Goal: Task Accomplishment & Management: Use online tool/utility

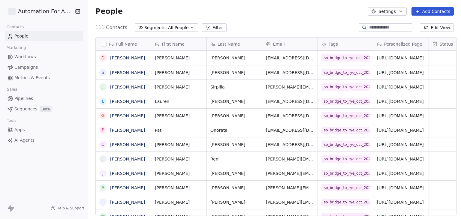
scroll to position [188, 371]
click at [25, 57] on span "Workflows" at bounding box center [25, 57] width 22 height 6
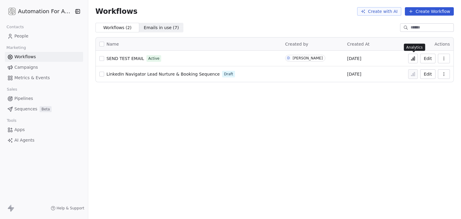
click at [413, 59] on icon at bounding box center [413, 58] width 5 height 5
click at [288, 102] on div "Workflows Create with AI Create Workflow Workflows ( 2 ) Workflows ( 2 ) Emails…" at bounding box center [274, 109] width 373 height 219
click at [30, 34] on link "People" at bounding box center [44, 36] width 78 height 10
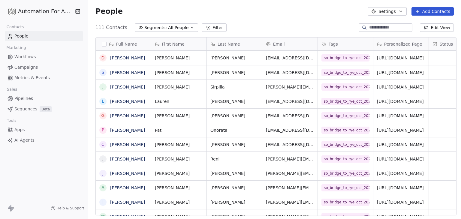
scroll to position [188, 371]
click at [382, 29] on input at bounding box center [390, 28] width 42 height 6
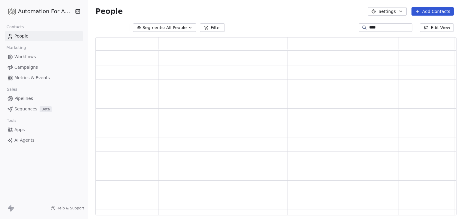
scroll to position [173, 357]
type input "******"
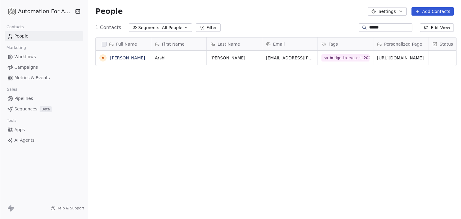
drag, startPoint x: 393, startPoint y: 26, endPoint x: 250, endPoint y: 25, distance: 142.9
click at [250, 25] on div "1 Contacts Segments: All People Filter ****** Edit View" at bounding box center [274, 28] width 373 height 10
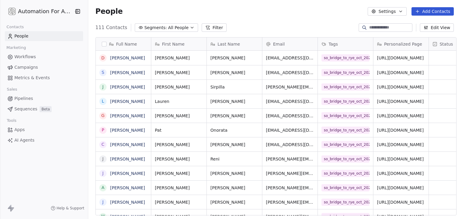
click at [307, 21] on div "People Settings Add Contacts" at bounding box center [274, 11] width 373 height 23
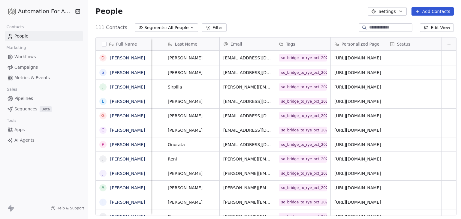
scroll to position [0, 0]
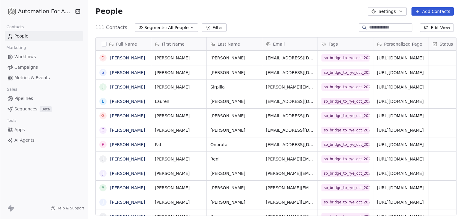
click at [243, 28] on div "111 Contacts Segments: All People Filter Edit View" at bounding box center [274, 28] width 373 height 10
click at [276, 14] on div "People Settings Add Contacts" at bounding box center [274, 11] width 358 height 8
click at [202, 29] on button "Filter" at bounding box center [214, 27] width 25 height 8
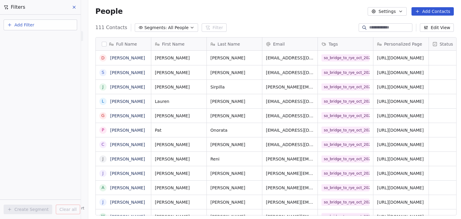
click at [144, 21] on div "People Settings Add Contacts" at bounding box center [274, 11] width 373 height 23
click at [78, 7] on button at bounding box center [74, 7] width 9 height 8
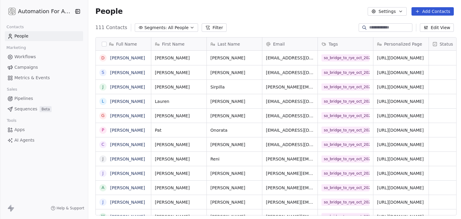
click at [168, 25] on span "All People" at bounding box center [178, 28] width 20 height 6
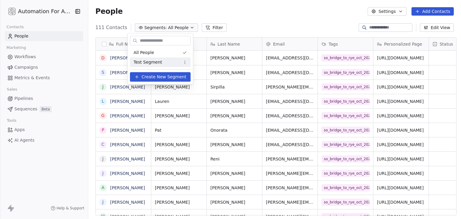
click at [155, 62] on span "Test Segment" at bounding box center [148, 62] width 29 height 6
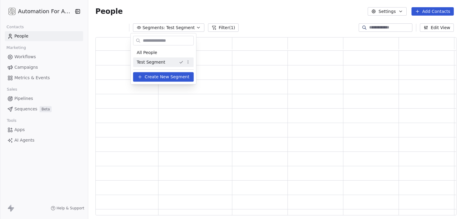
click at [155, 62] on span "Test Segment" at bounding box center [151, 62] width 29 height 6
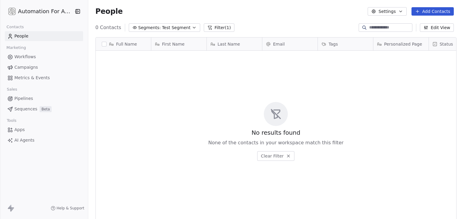
scroll to position [188, 371]
click at [206, 30] on button "Filter (1)" at bounding box center [219, 27] width 31 height 8
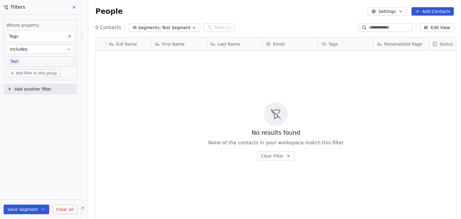
drag, startPoint x: 64, startPoint y: 210, endPoint x: 80, endPoint y: 96, distance: 114.8
click at [64, 210] on span "Clear all" at bounding box center [64, 209] width 17 height 6
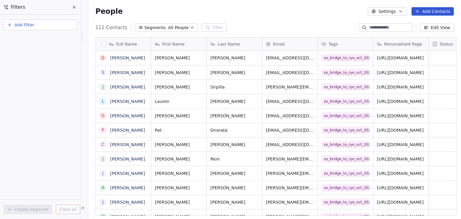
click at [73, 4] on button at bounding box center [74, 7] width 9 height 8
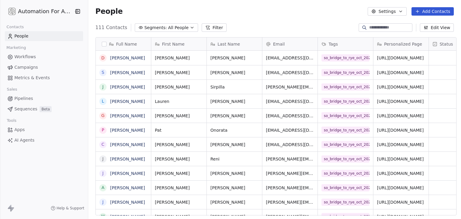
click at [316, 22] on div "People Settings Add Contacts" at bounding box center [274, 11] width 373 height 23
click at [432, 12] on button "Add Contacts" at bounding box center [432, 11] width 42 height 8
click at [441, 23] on span "Create new contact" at bounding box center [435, 24] width 41 height 6
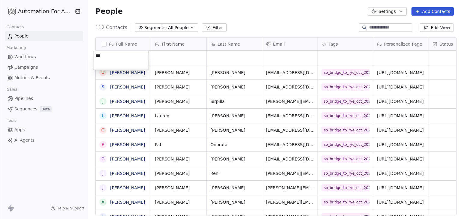
type textarea "****"
type textarea "**********"
click at [188, 13] on div "People Settings Add Contacts" at bounding box center [274, 11] width 358 height 8
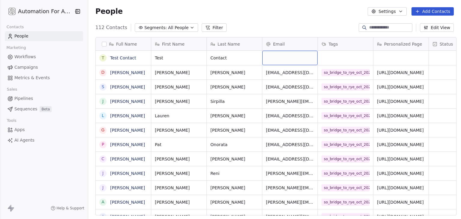
click at [278, 55] on div "grid" at bounding box center [289, 58] width 55 height 14
type input "**********"
click at [287, 28] on div "112 Contacts Segments: All People Filter Edit View" at bounding box center [274, 28] width 373 height 10
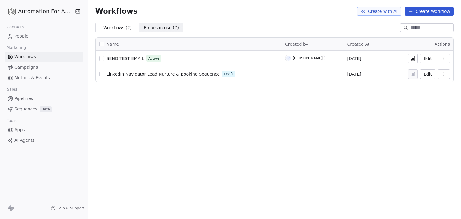
click at [437, 11] on button "Create Workflow" at bounding box center [429, 11] width 49 height 8
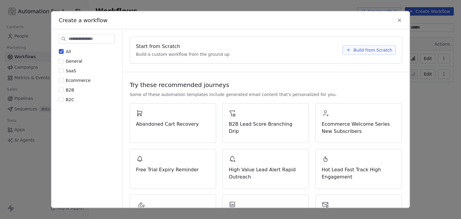
click at [392, 51] on div "Start from Scratch Build a custom workflow from the ground up Build from Scratch" at bounding box center [266, 50] width 272 height 26
click at [380, 50] on span "Build from Scratch" at bounding box center [372, 50] width 39 height 6
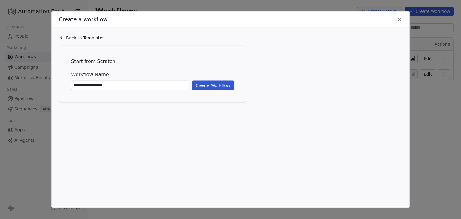
type input "**********"
click at [224, 85] on button "Create Workflow" at bounding box center [213, 86] width 42 height 10
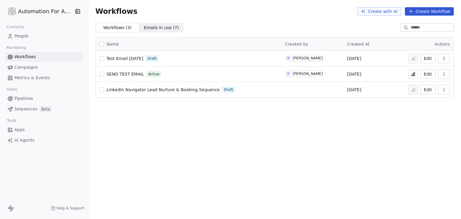
click at [124, 75] on span "SEND TEST EMAIL" at bounding box center [126, 74] width 38 height 5
click at [121, 59] on span "Test Email [DATE]" at bounding box center [125, 58] width 37 height 5
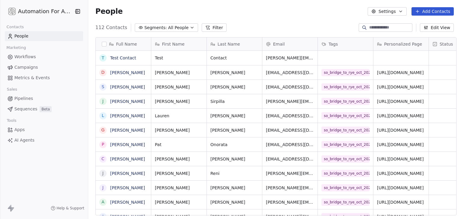
scroll to position [5, 5]
click at [341, 59] on div "grid" at bounding box center [345, 58] width 55 height 14
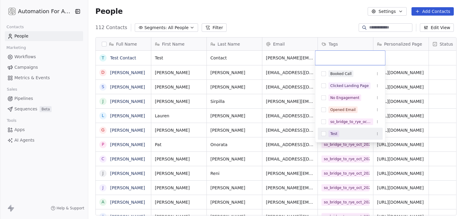
click at [324, 134] on button "Suggestions" at bounding box center [323, 133] width 5 height 5
click at [258, 17] on html "Automation For Agencies Contacts People Marketing Workflows Campaigns Metrics &…" at bounding box center [230, 109] width 461 height 219
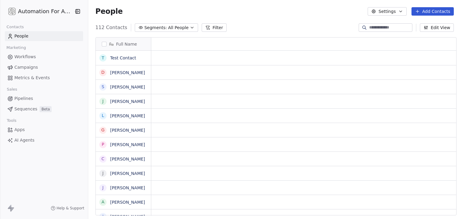
scroll to position [188, 371]
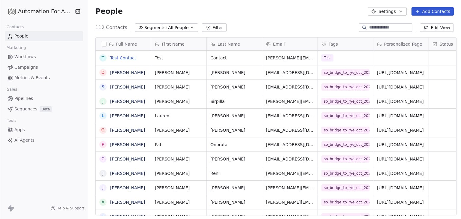
click at [120, 58] on link "Test Contact" at bounding box center [123, 58] width 26 height 5
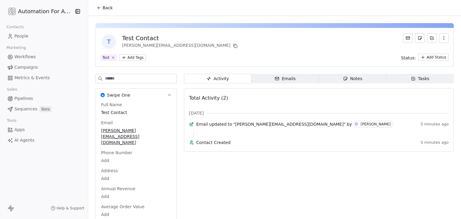
click at [103, 8] on span "Back" at bounding box center [108, 8] width 10 height 6
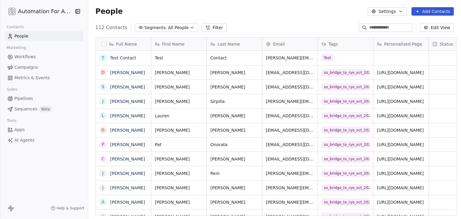
scroll to position [188, 371]
click at [119, 57] on link "Test Contact" at bounding box center [123, 58] width 26 height 5
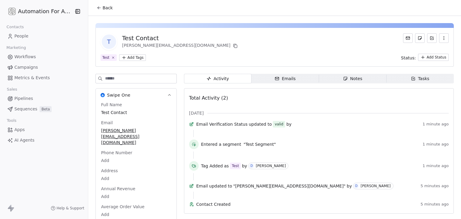
click at [103, 10] on span "Back" at bounding box center [108, 8] width 10 height 6
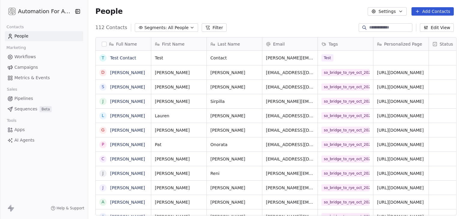
scroll to position [188, 371]
click at [337, 11] on div "People Settings Add Contacts" at bounding box center [274, 11] width 358 height 8
click at [113, 58] on link "Test Contact" at bounding box center [123, 58] width 26 height 5
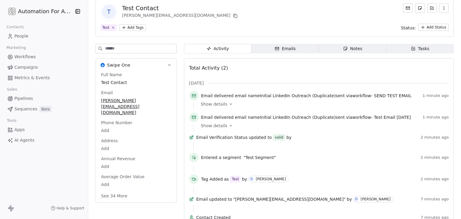
scroll to position [30, 0]
click at [225, 23] on div "T Test Contact [PERSON_NAME][EMAIL_ADDRESS][DOMAIN_NAME] Test Add Tags Status: …" at bounding box center [274, 17] width 358 height 39
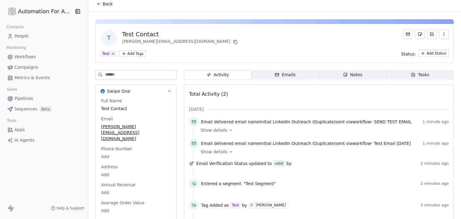
scroll to position [0, 0]
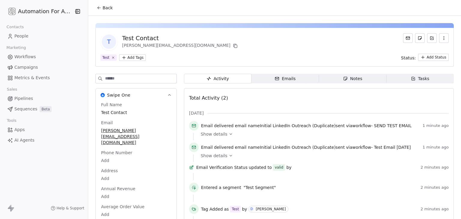
click at [93, 6] on button "Back" at bounding box center [104, 7] width 23 height 11
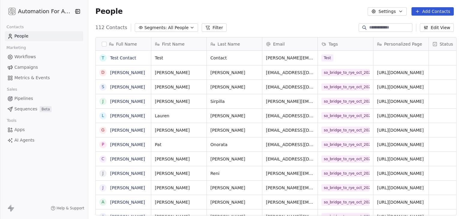
scroll to position [188, 371]
click at [312, 25] on div "112 Contacts Segments: All People Filter Edit View" at bounding box center [274, 28] width 373 height 10
click at [17, 14] on html "Automation For Agencies Contacts People Marketing Workflows Campaigns Metrics &…" at bounding box center [230, 109] width 461 height 219
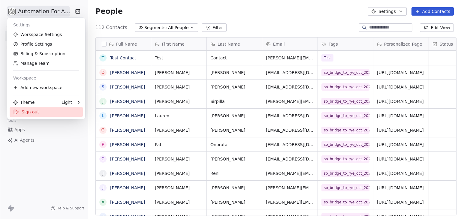
click at [33, 111] on div "Sign out" at bounding box center [46, 112] width 73 height 10
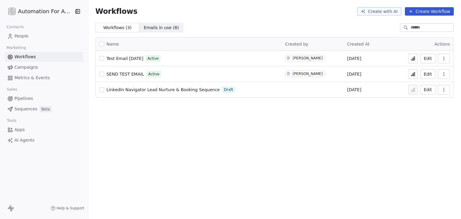
click at [414, 59] on icon at bounding box center [413, 59] width 1 height 2
click at [281, 141] on div "Workflows Create with AI Create Workflow Workflows ( 3 ) Workflows ( 3 ) Emails…" at bounding box center [274, 109] width 373 height 219
click at [415, 56] on icon at bounding box center [413, 58] width 5 height 5
click at [413, 59] on icon at bounding box center [413, 58] width 5 height 5
